Goal: Find specific page/section: Find specific page/section

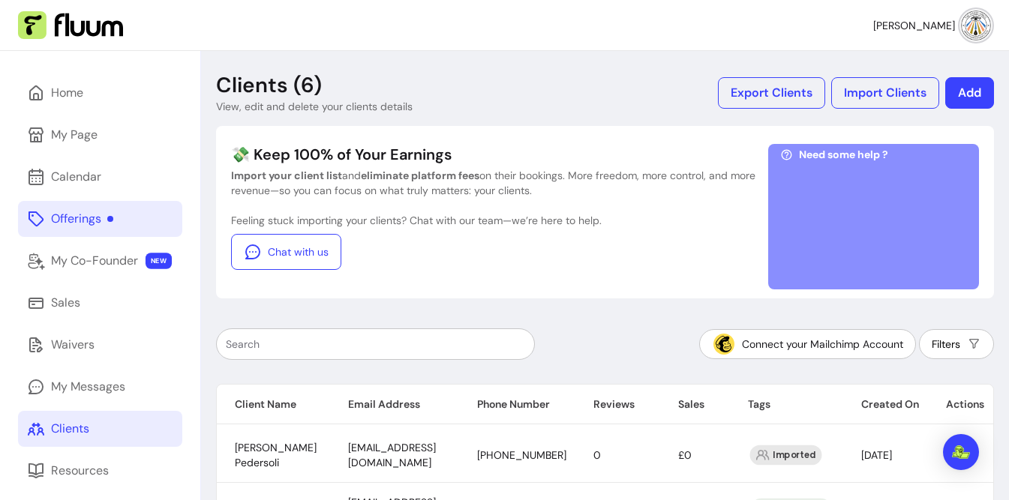
click at [85, 214] on div "Offerings" at bounding box center [82, 219] width 62 height 18
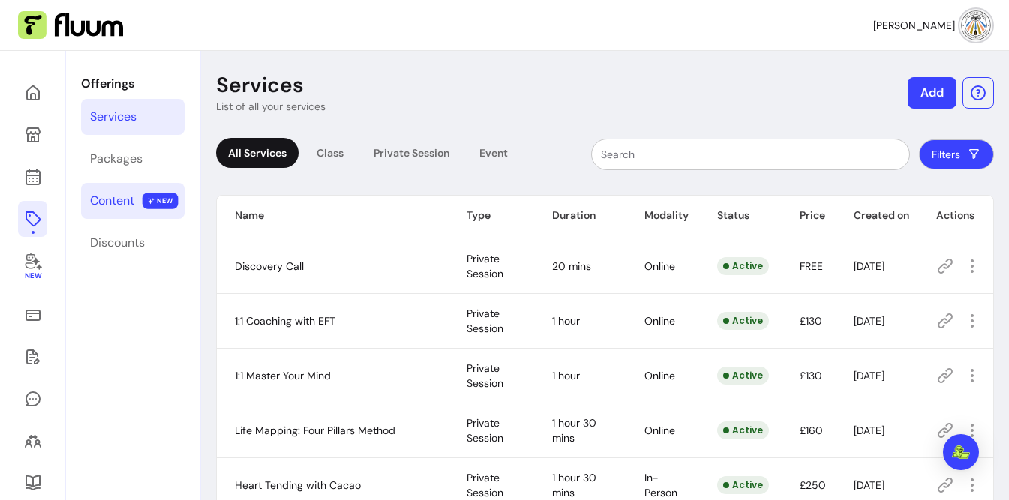
click at [147, 205] on span "NEW" at bounding box center [160, 201] width 36 height 16
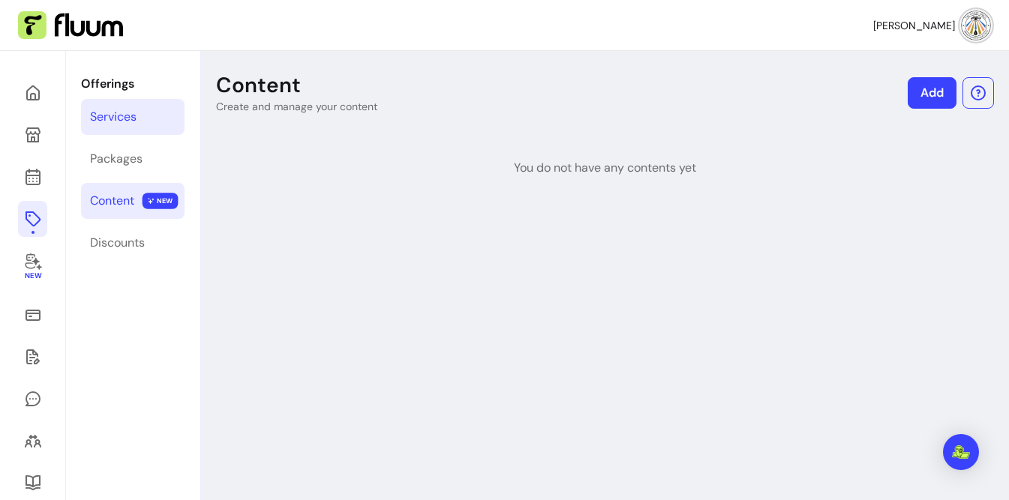
click at [127, 119] on div "Services" at bounding box center [113, 117] width 46 height 18
